Goal: Download file/media

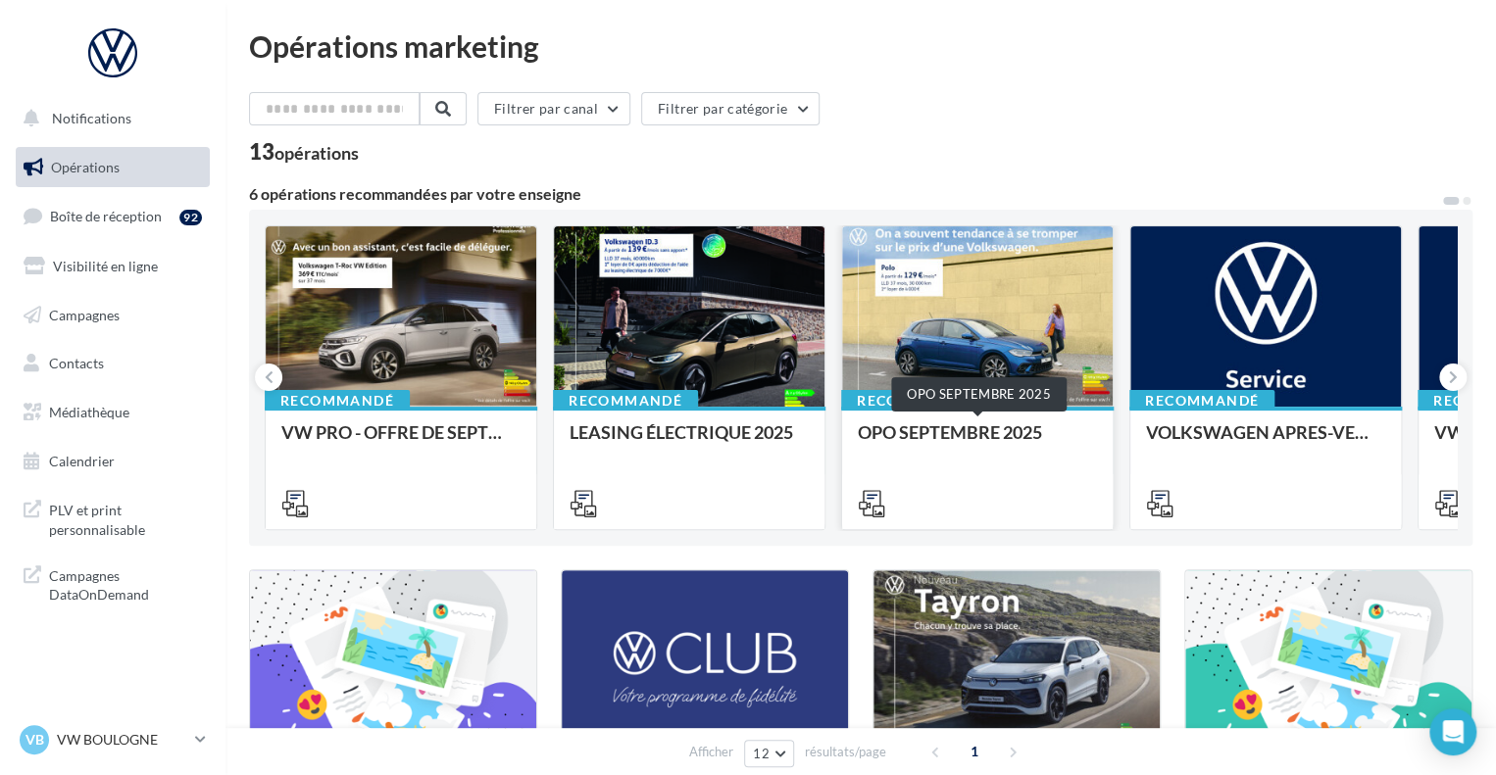
click at [945, 423] on div "OPO SEPTEMBRE 2025" at bounding box center [977, 441] width 239 height 39
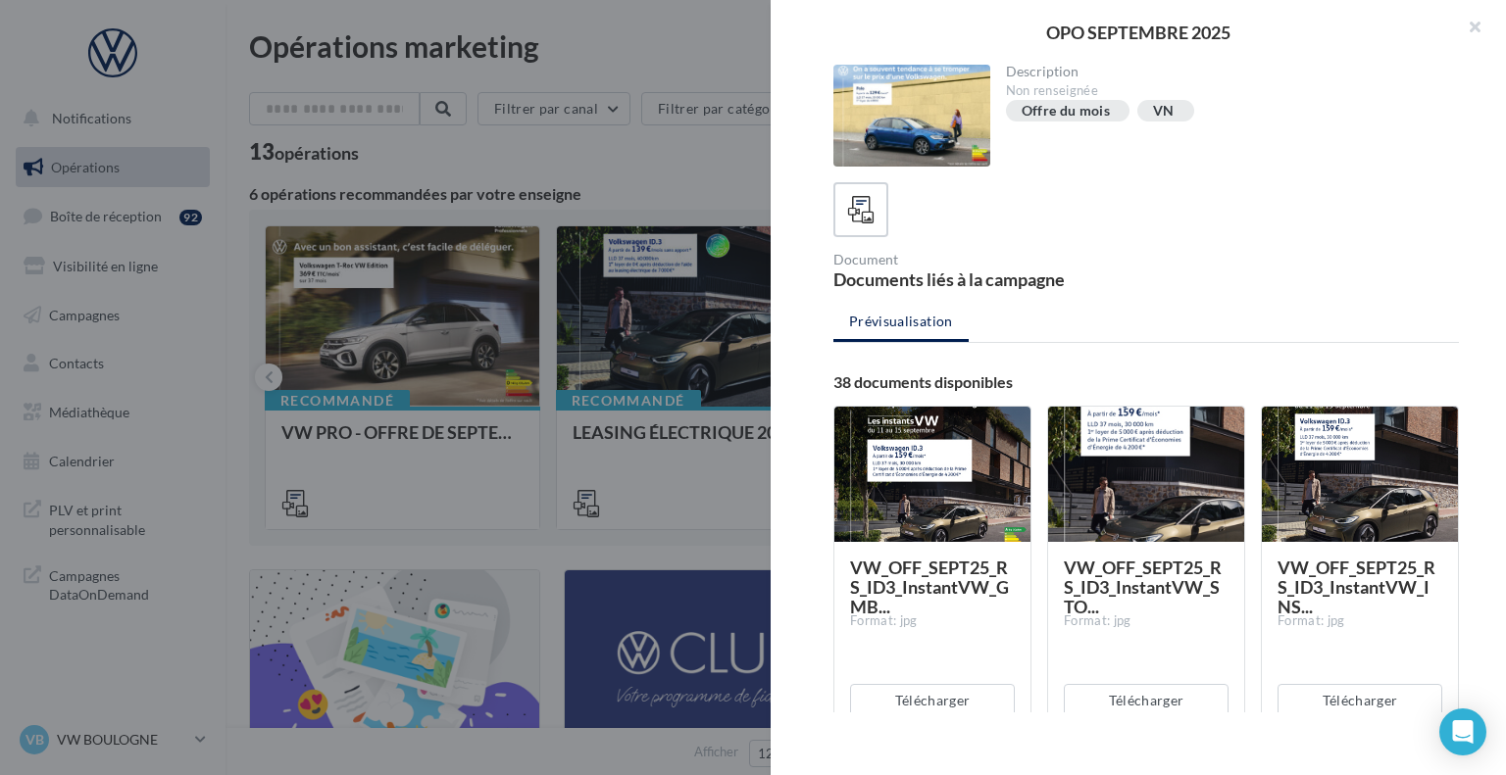
click at [907, 340] on ul "Prévisualisation" at bounding box center [1145, 323] width 625 height 39
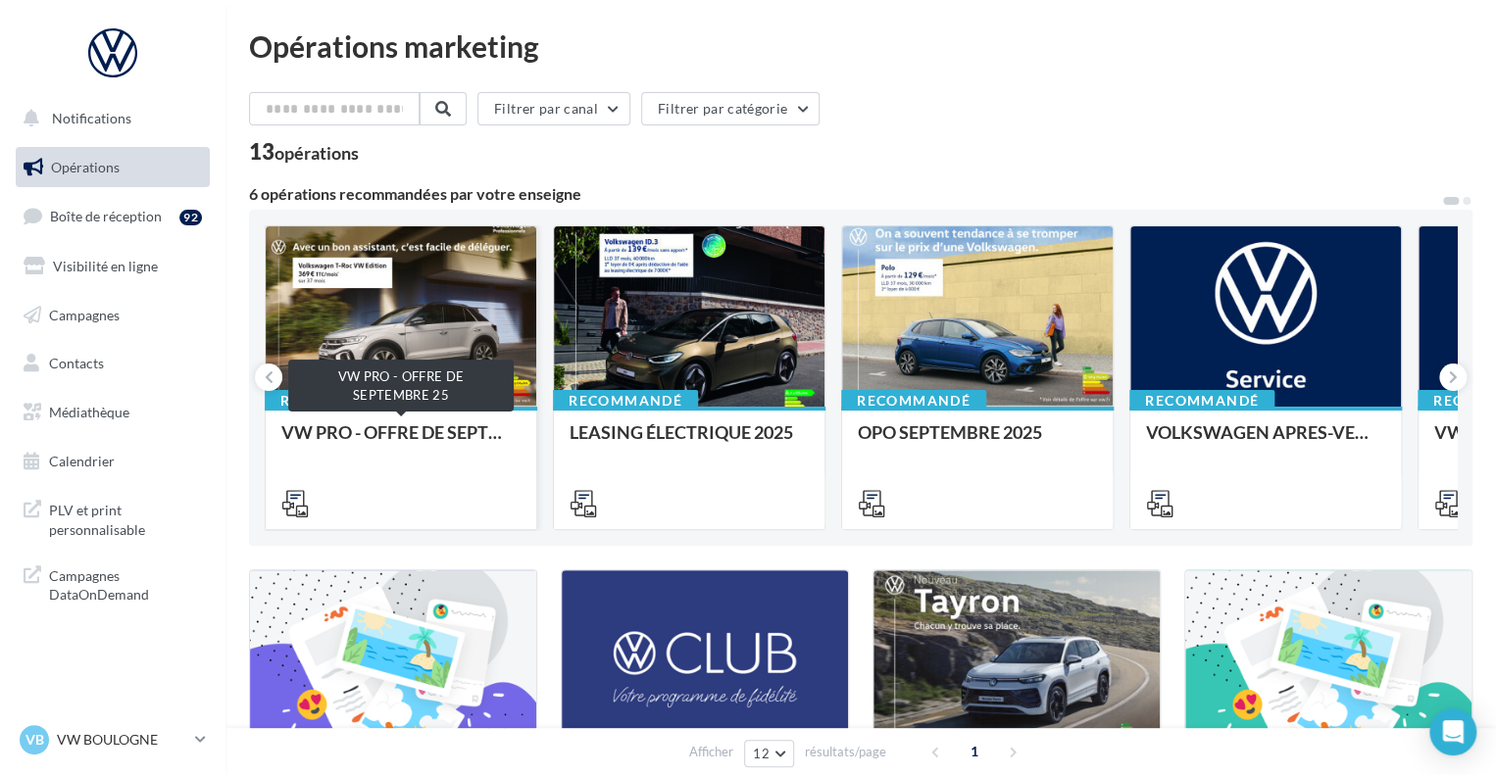
click at [368, 427] on div "VW PRO - OFFRE DE SEPTEMBRE 25" at bounding box center [400, 441] width 239 height 39
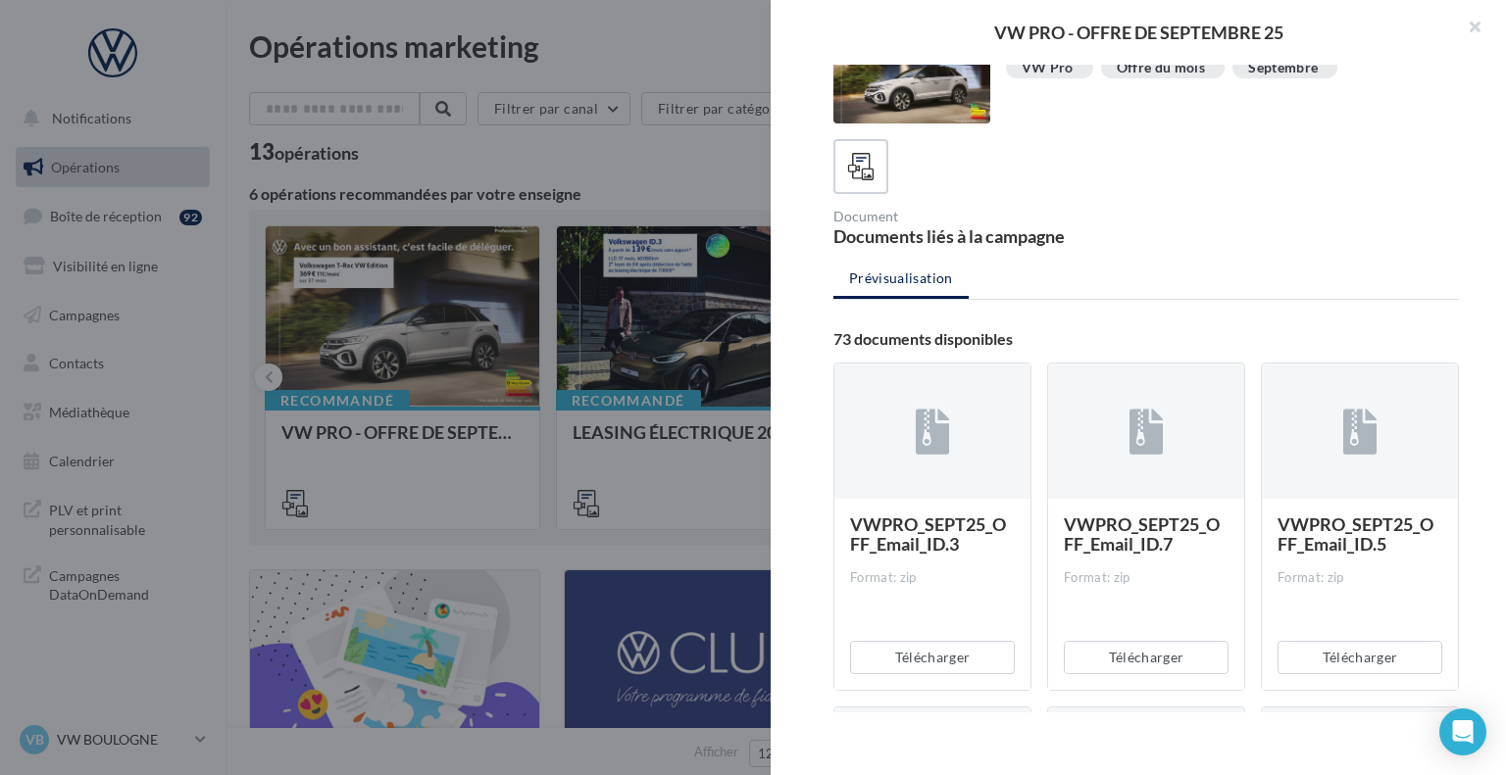
scroll to position [392, 0]
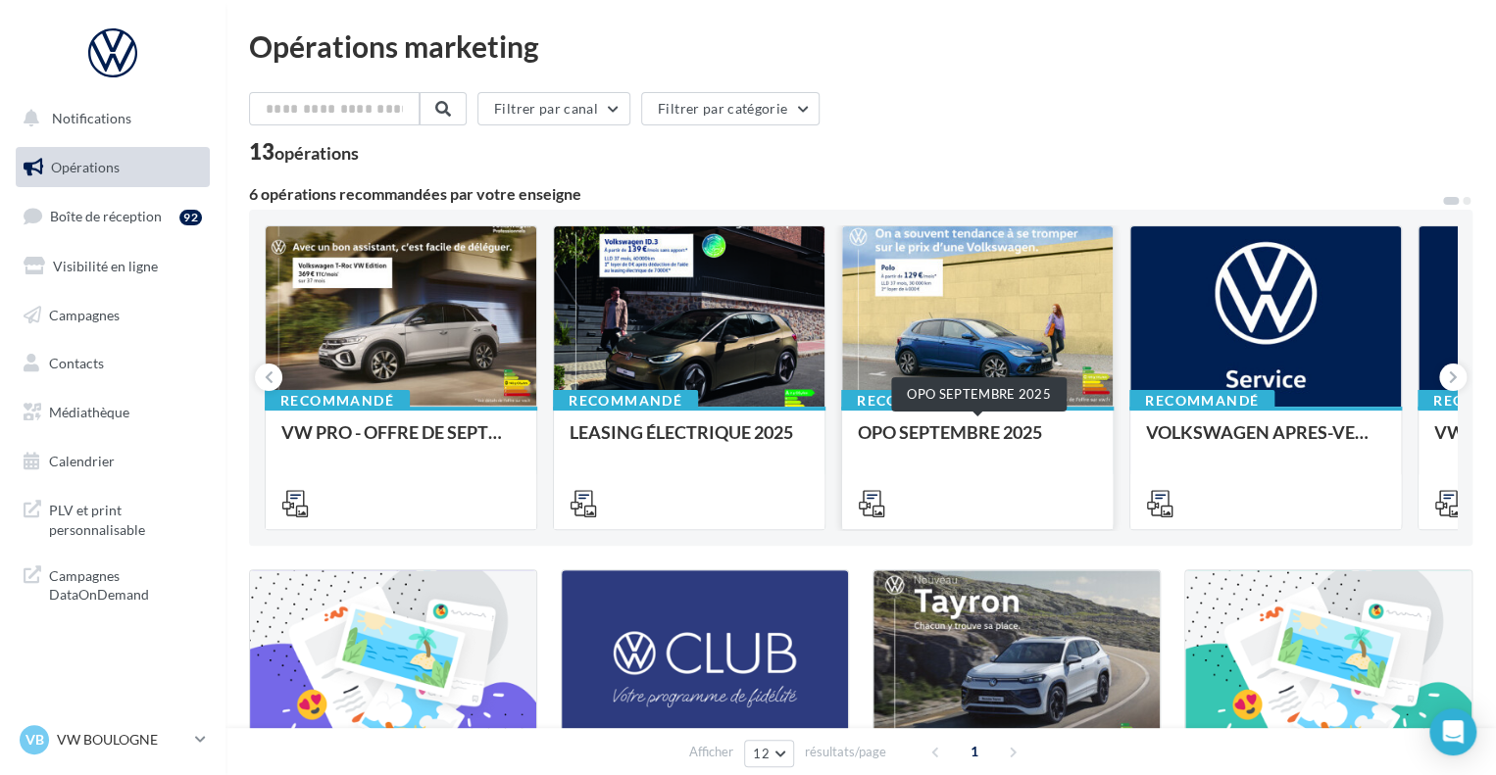
click at [968, 434] on div "OPO SEPTEMBRE 2025" at bounding box center [977, 441] width 239 height 39
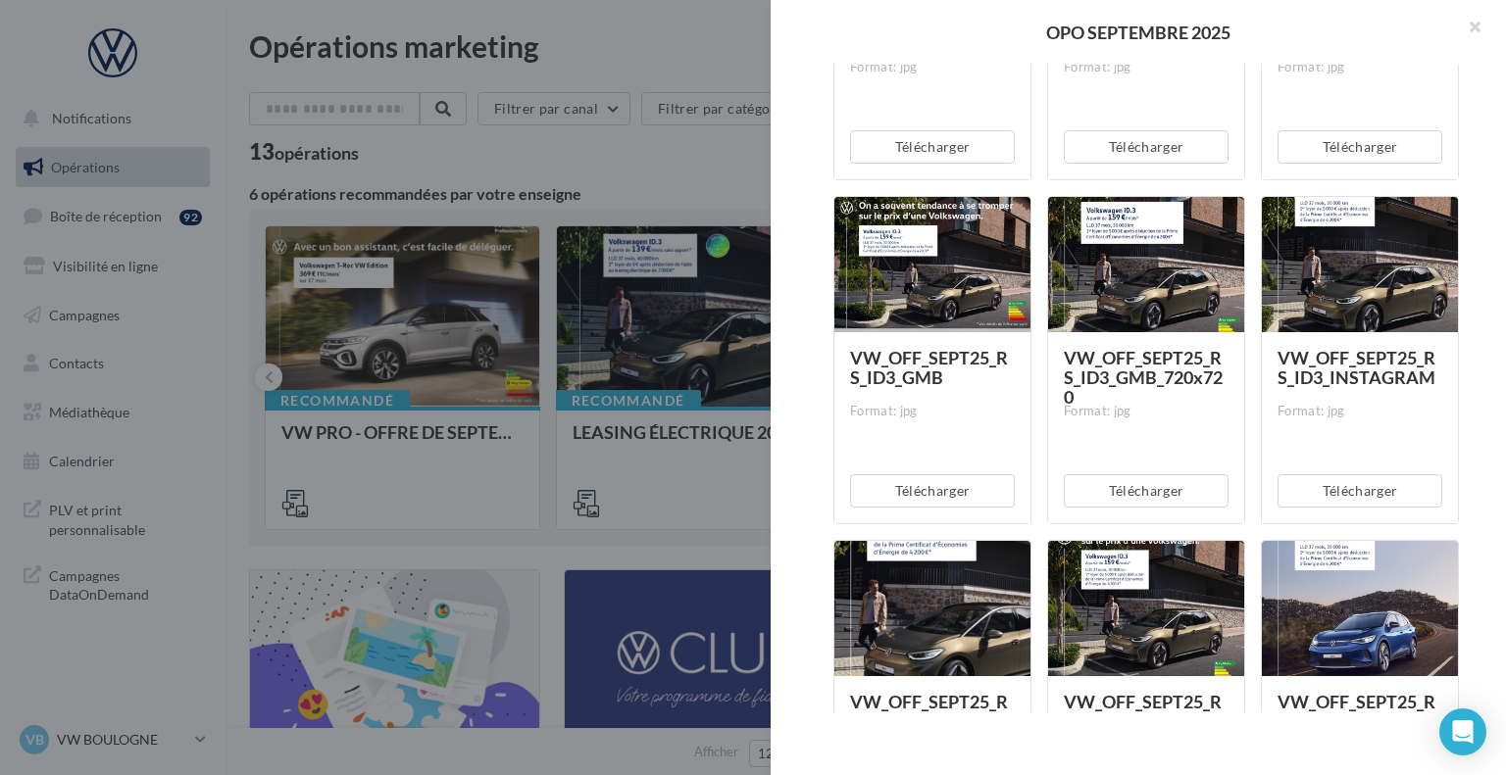
scroll to position [1960, 0]
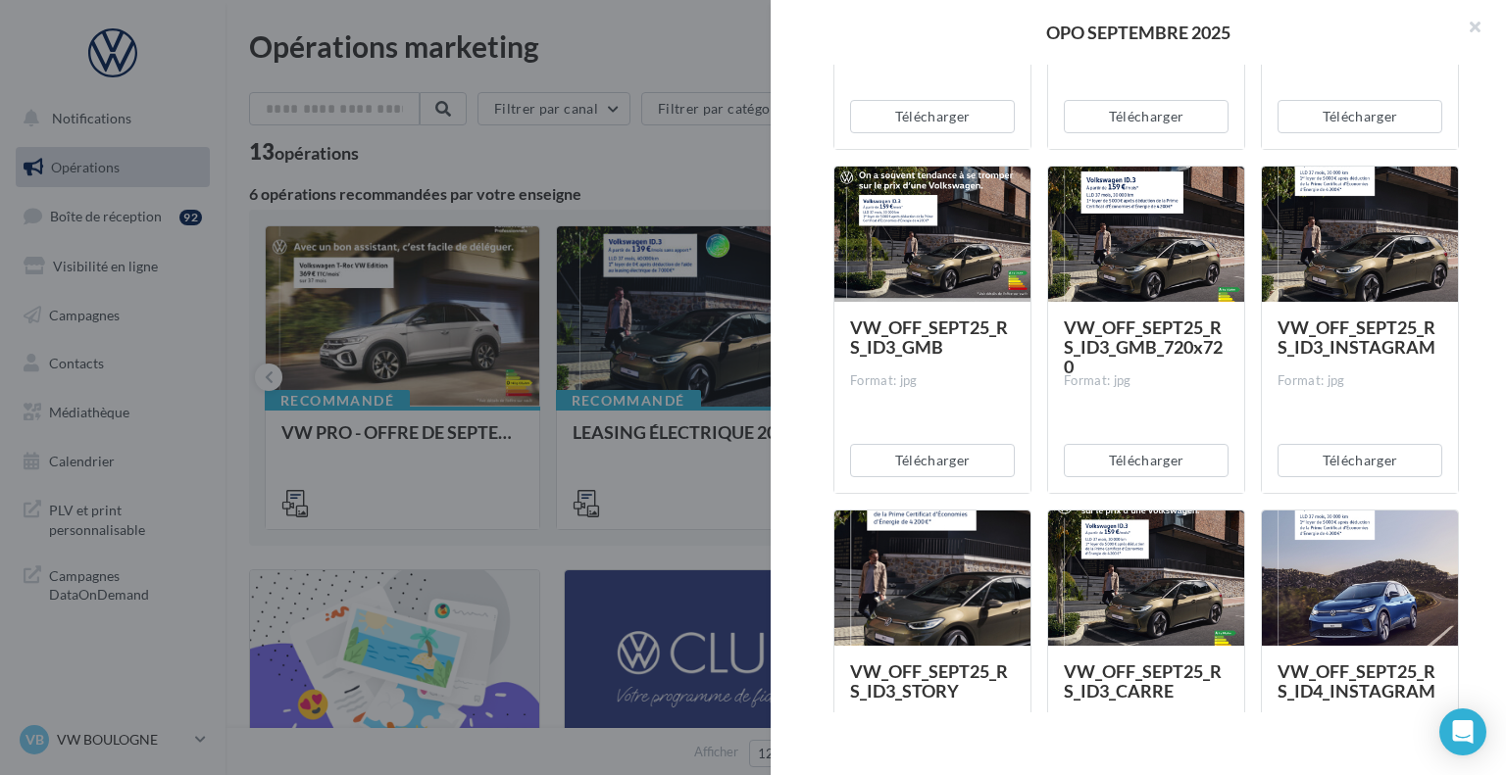
click at [1346, 646] on div "VW_OFF_SEPT25_RS_ID4_INSTAGRAM Format: jpg" at bounding box center [1359, 740] width 196 height 189
click at [1347, 674] on span "VW_OFF_SEPT25_RS_ID4_INSTAGRAM" at bounding box center [1356, 681] width 158 height 41
click at [1300, 594] on div at bounding box center [1359, 579] width 196 height 137
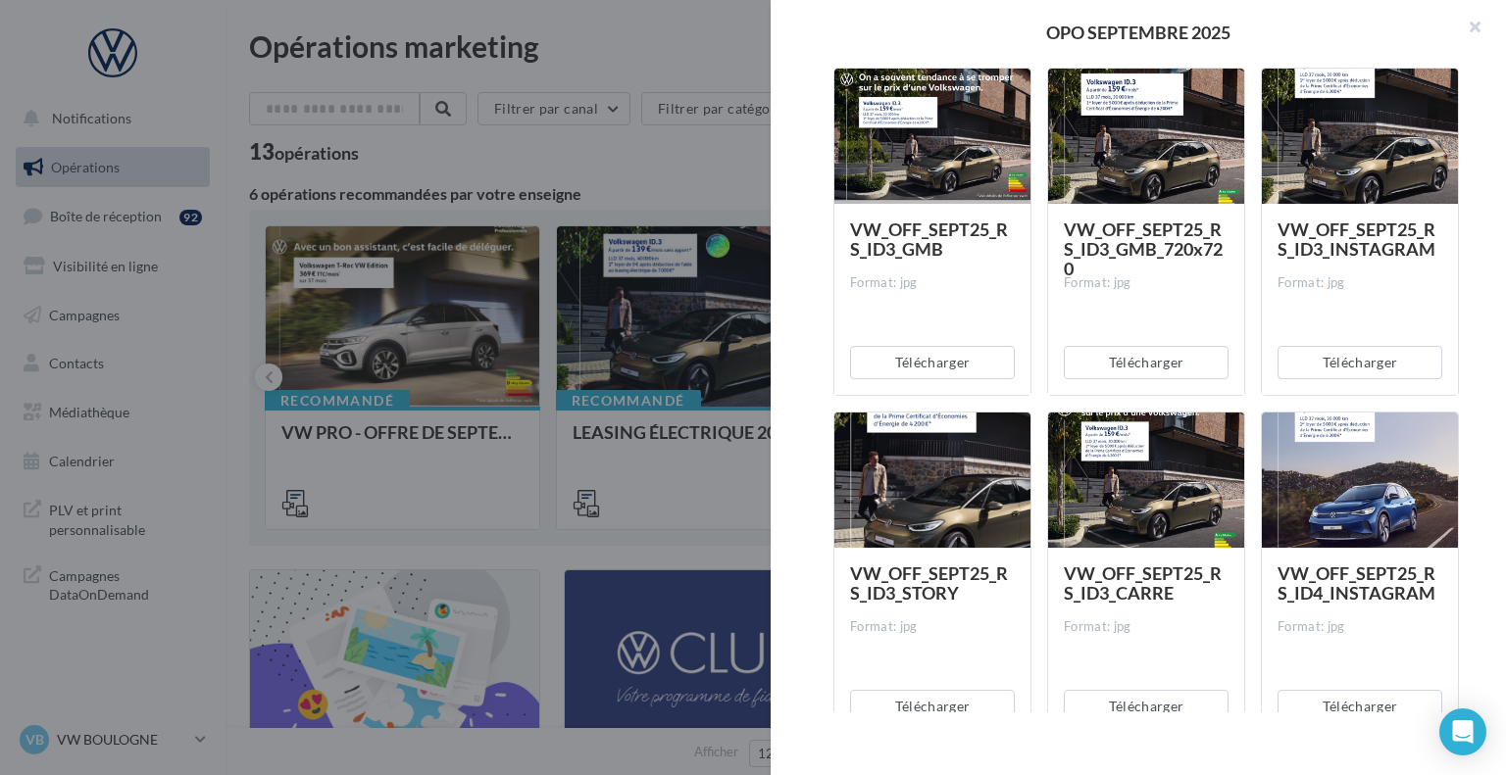
click at [1338, 582] on span "VW_OFF_SEPT25_RS_ID4_INSTAGRAM" at bounding box center [1356, 583] width 158 height 41
click at [1337, 582] on span "VW_OFF_SEPT25_RS_ID4_INSTAGRAM" at bounding box center [1356, 583] width 158 height 41
click at [1341, 529] on div at bounding box center [1359, 481] width 196 height 137
click at [1332, 535] on div at bounding box center [1359, 481] width 196 height 137
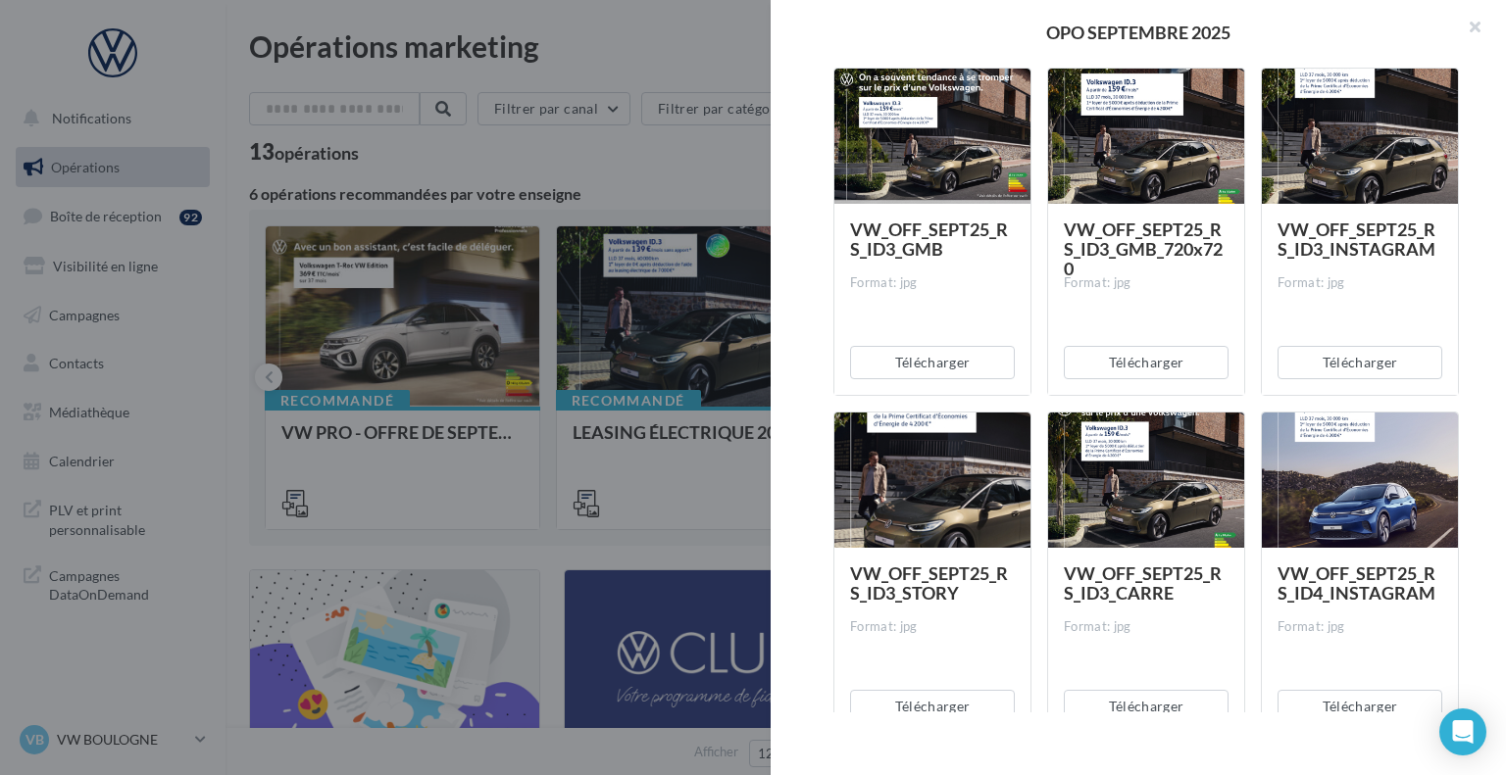
click at [1332, 535] on div at bounding box center [1359, 481] width 196 height 137
click at [1341, 563] on span "VW_OFF_SEPT25_RS_ID4_INSTAGRAM" at bounding box center [1356, 583] width 158 height 41
drag, startPoint x: 1345, startPoint y: 568, endPoint x: 1348, endPoint y: 579, distance: 11.2
click at [1346, 572] on span "VW_OFF_SEPT25_RS_ID4_INSTAGRAM" at bounding box center [1356, 583] width 158 height 41
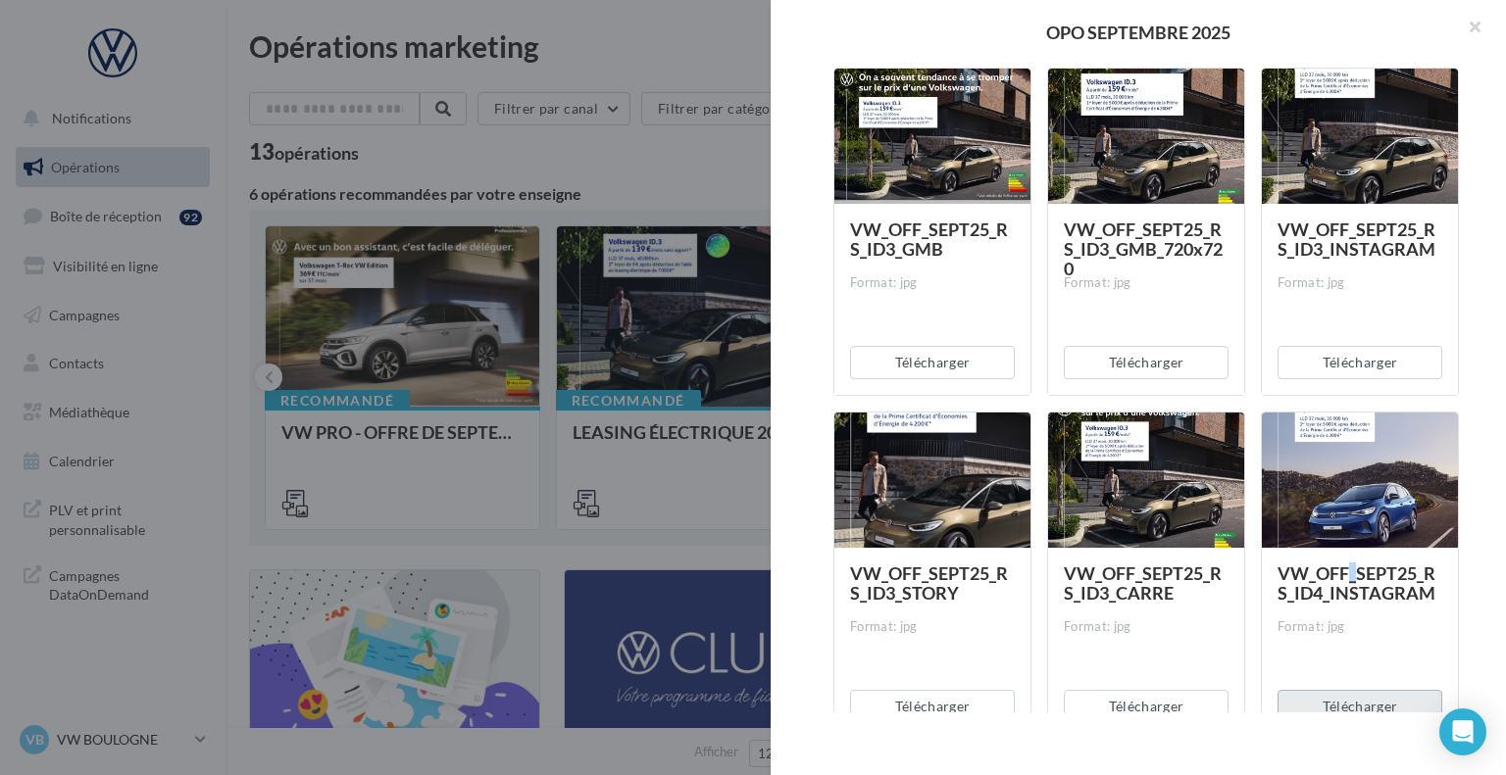
click at [1346, 700] on button "Télécharger" at bounding box center [1359, 706] width 165 height 33
